Goal: Find specific fact: Find specific page/section

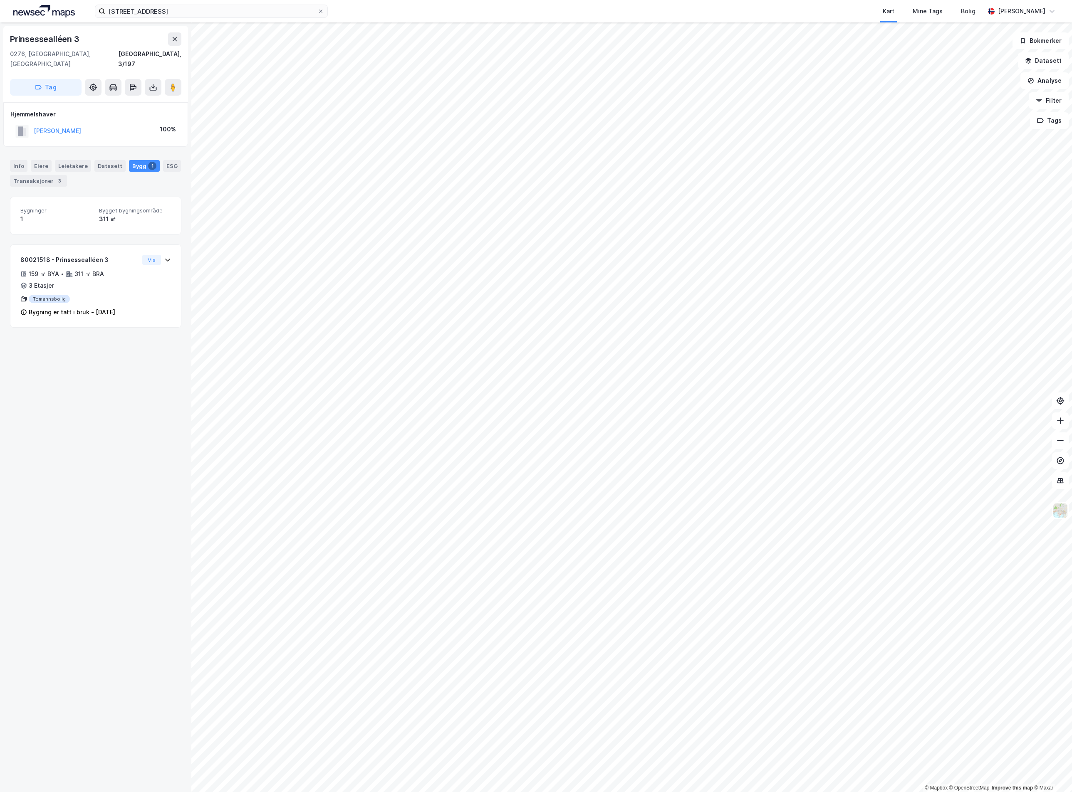
click at [59, 35] on div "Prinsessealléen 3" at bounding box center [45, 38] width 71 height 13
copy div "Prinsessealléen 3"
click at [51, 175] on div "Transaksjoner 2" at bounding box center [38, 181] width 57 height 12
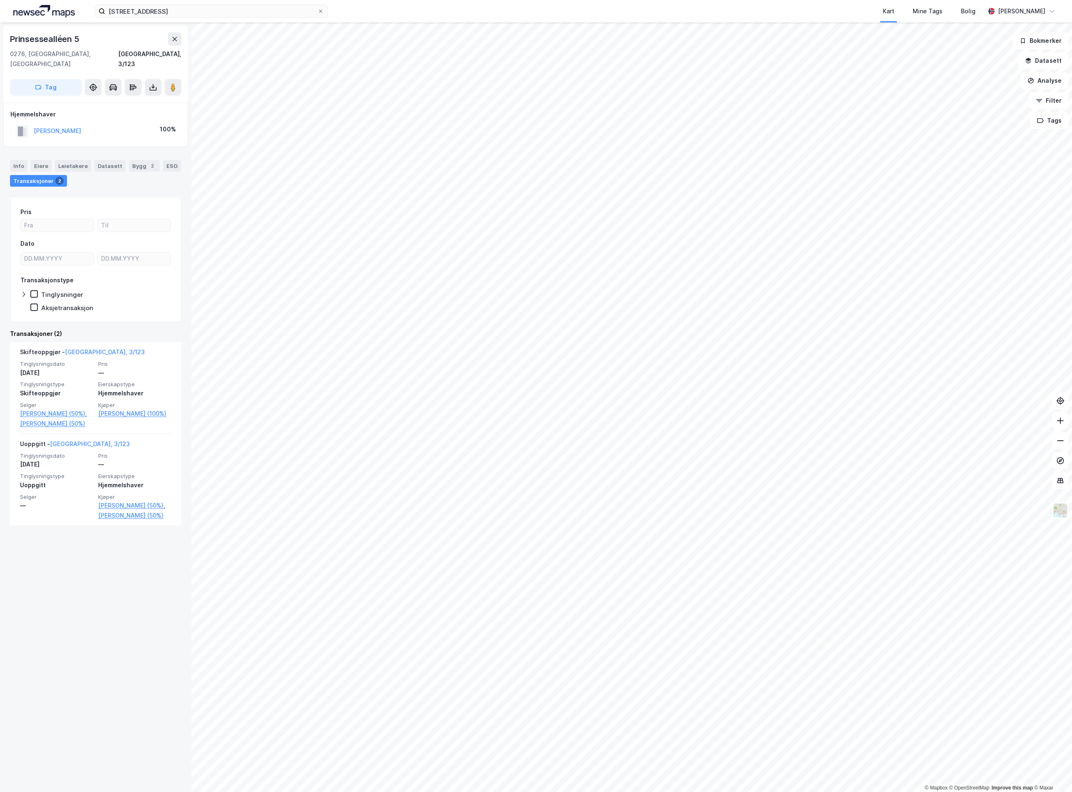
click at [54, 36] on div "Prinsessealléen 5" at bounding box center [45, 38] width 71 height 13
copy div "Prinsessealléen 5"
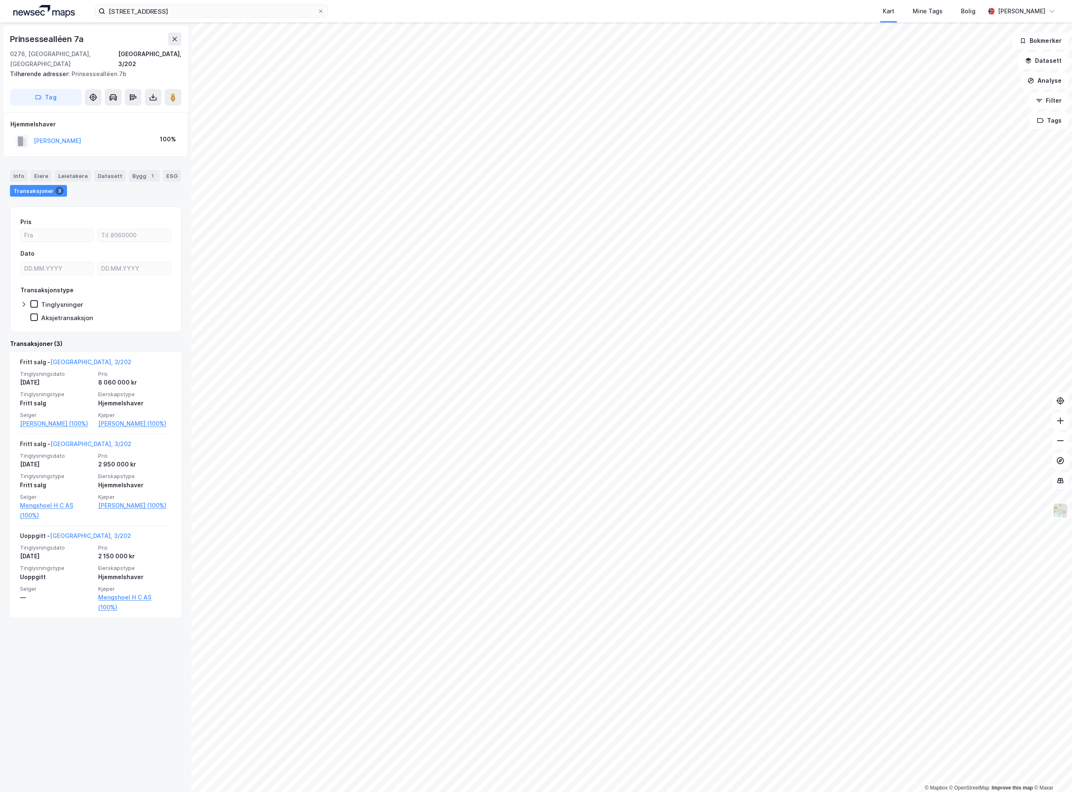
click at [79, 47] on div "[STREET_ADDRESS], 3/202" at bounding box center [95, 50] width 171 height 37
click at [74, 36] on div "Prinsessealléen 7a" at bounding box center [47, 38] width 75 height 13
copy div "Prinsessealléen 7a"
